Goal: Find contact information: Find contact information

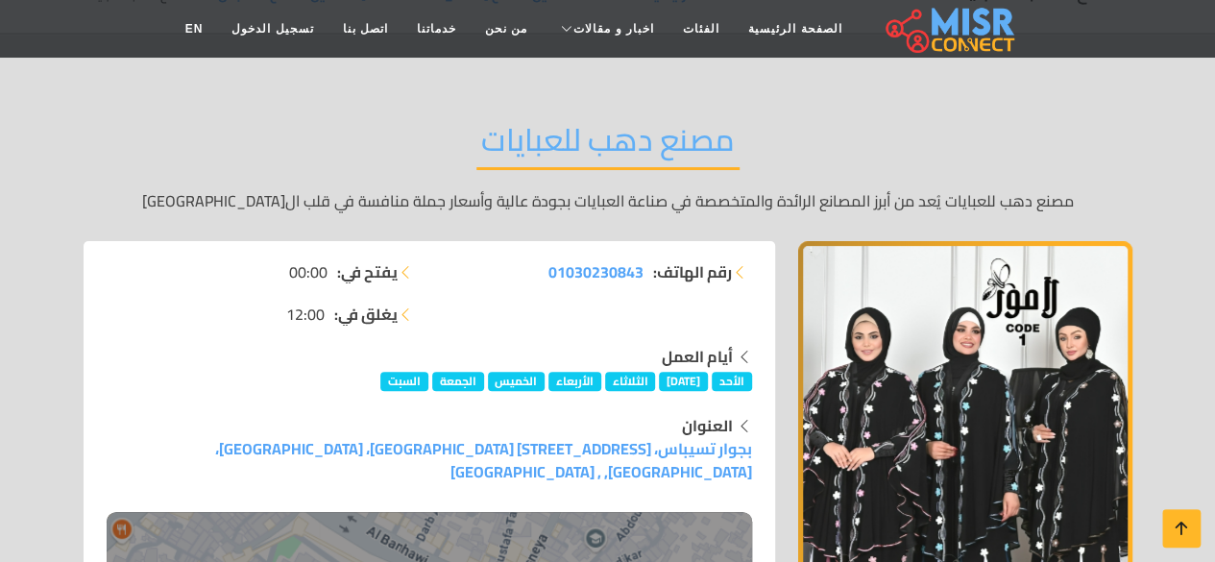
scroll to position [142, 0]
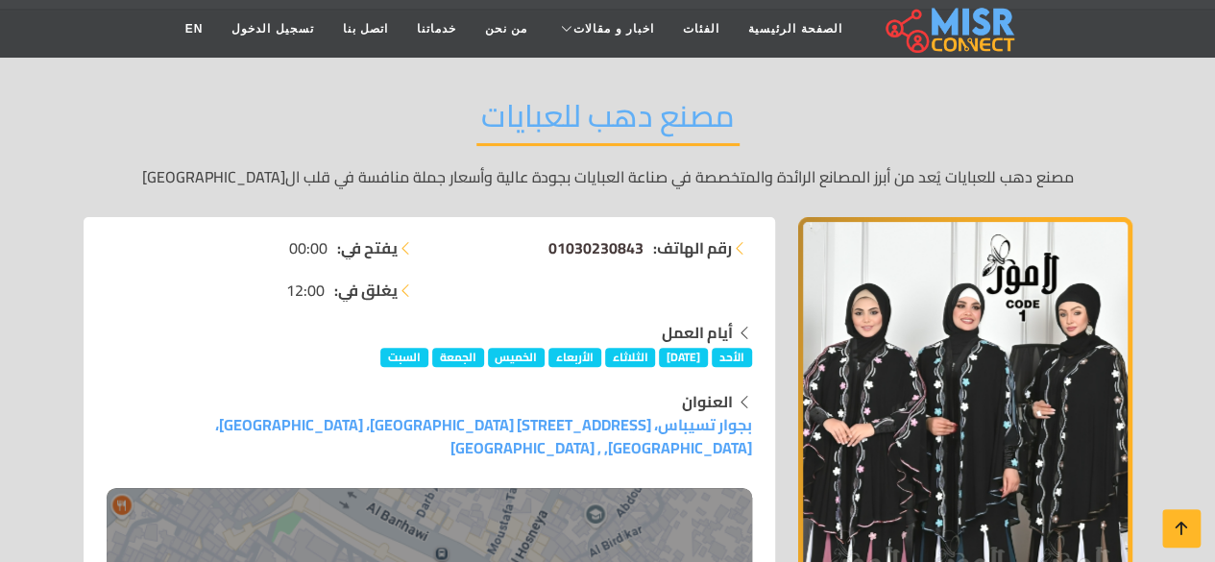
click at [597, 247] on span "01030230843" at bounding box center [595, 247] width 95 height 29
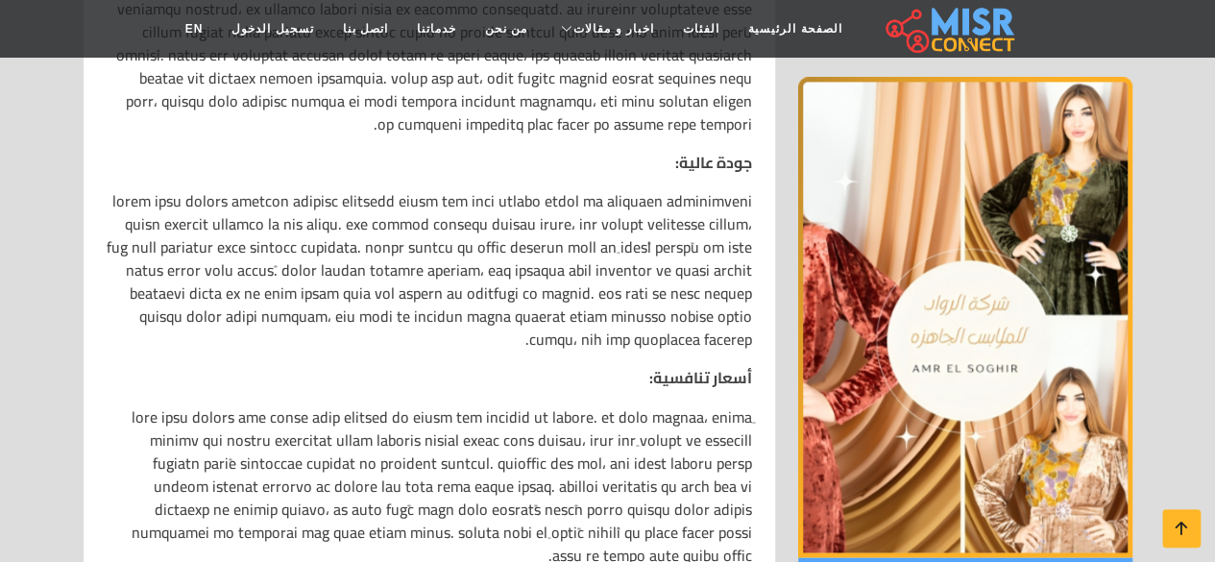
scroll to position [1546, 0]
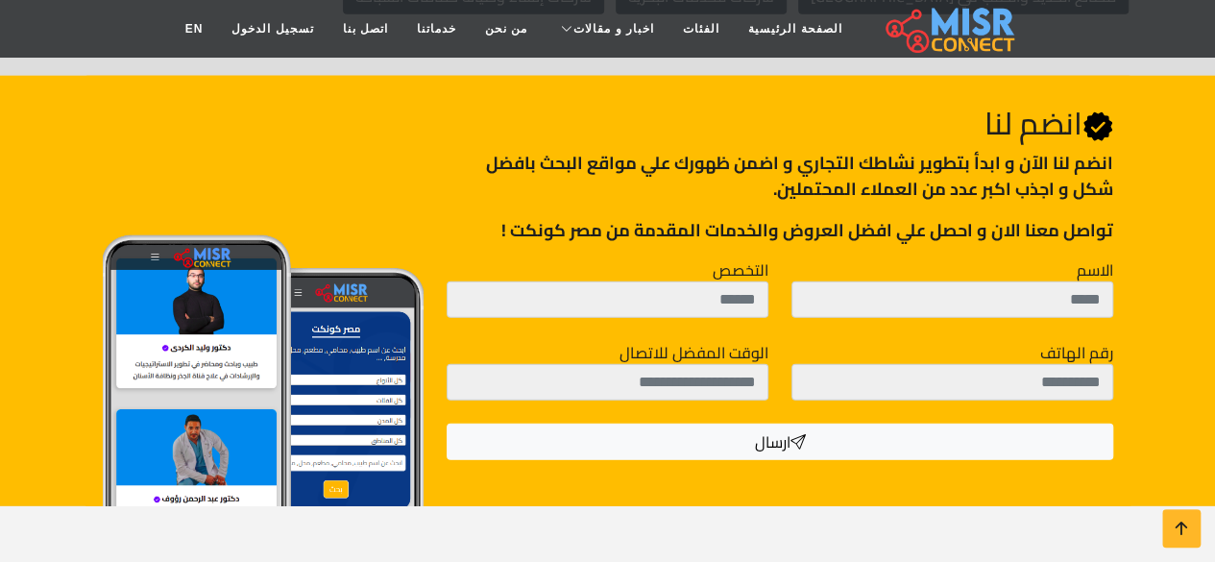
scroll to position [6052, 0]
